Goal: Navigation & Orientation: Find specific page/section

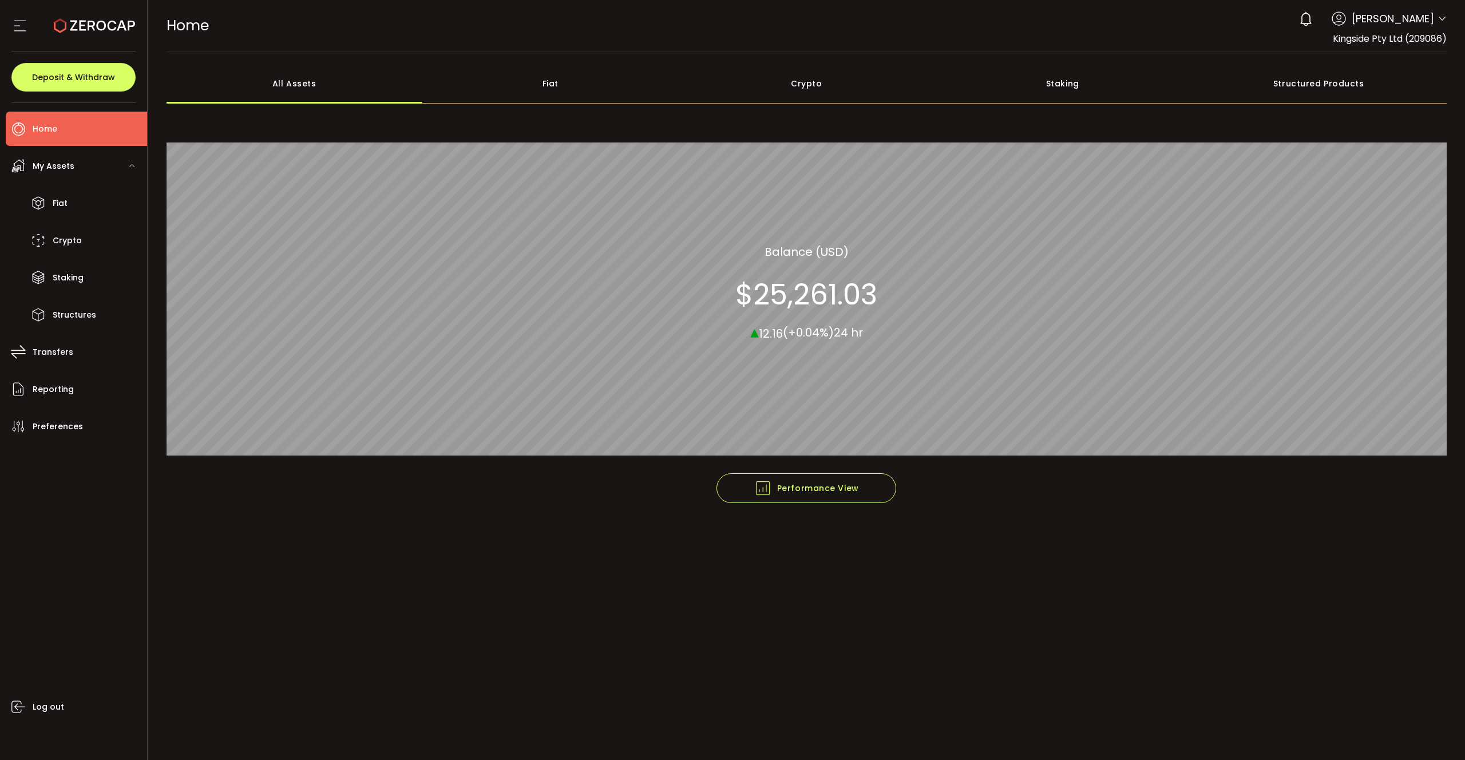
click at [58, 132] on li "Home" at bounding box center [76, 129] width 141 height 34
